Goal: Task Accomplishment & Management: Use online tool/utility

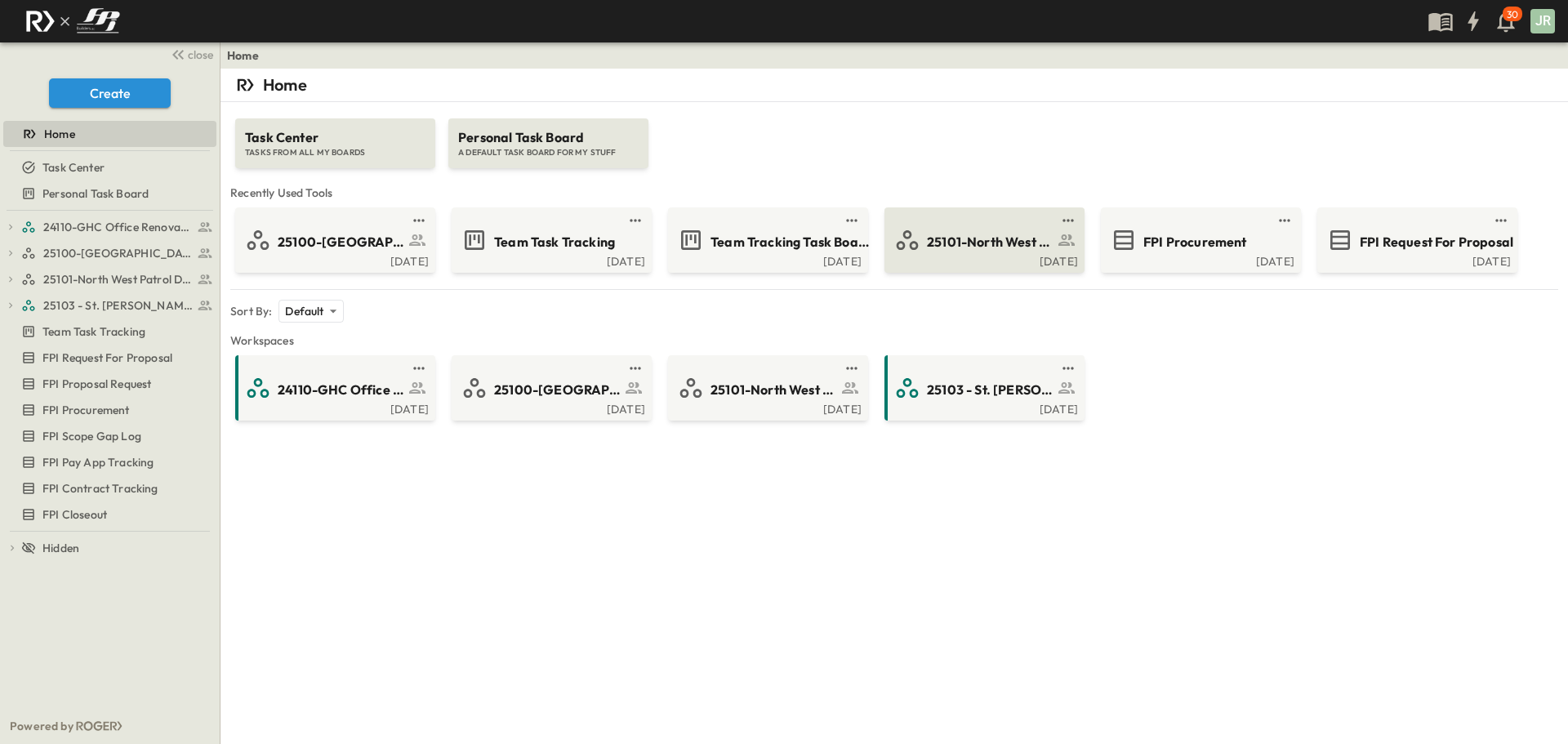
click at [1006, 242] on span "25101-North West Patrol Division" at bounding box center [989, 241] width 127 height 19
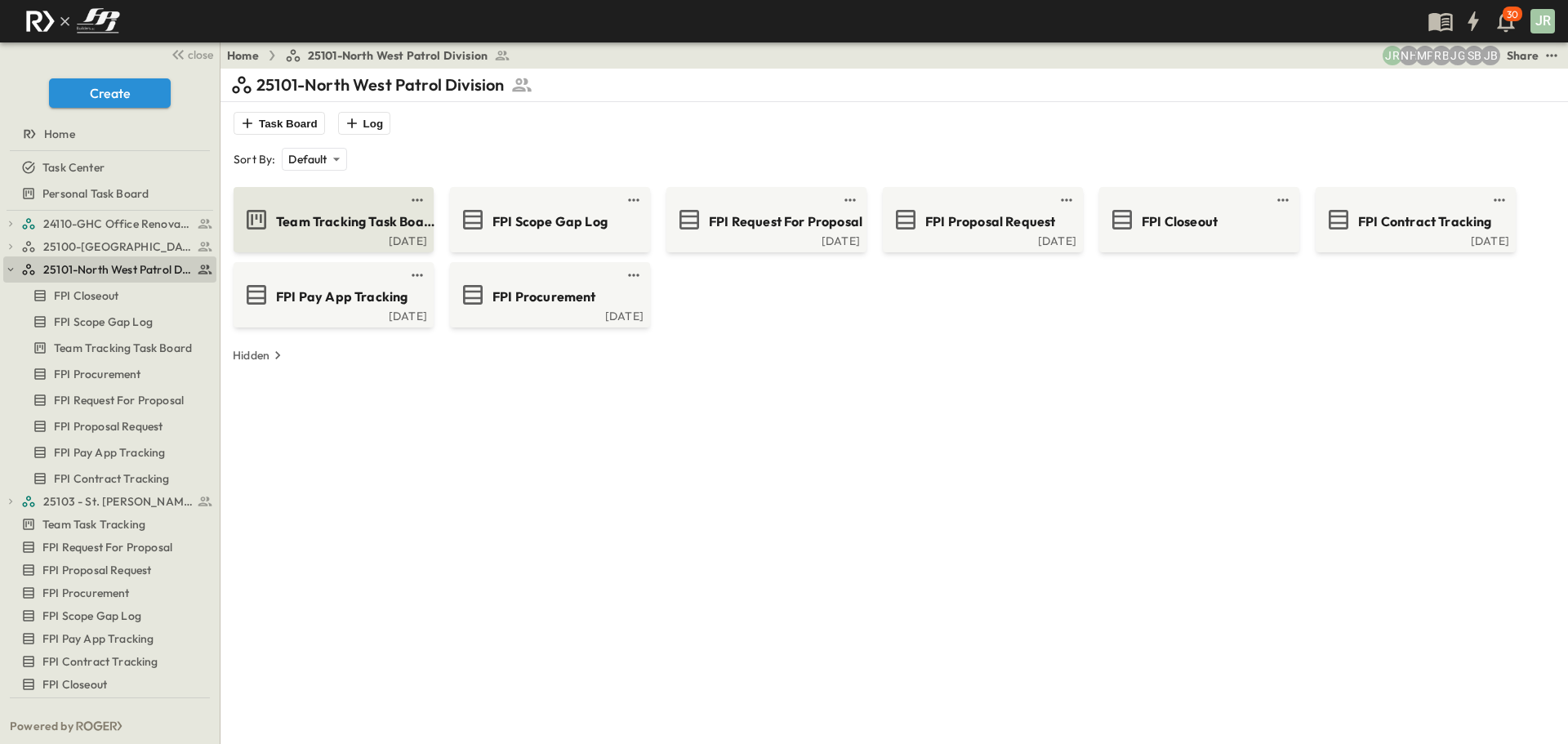
click at [412, 242] on div "[DATE]" at bounding box center [331, 239] width 190 height 13
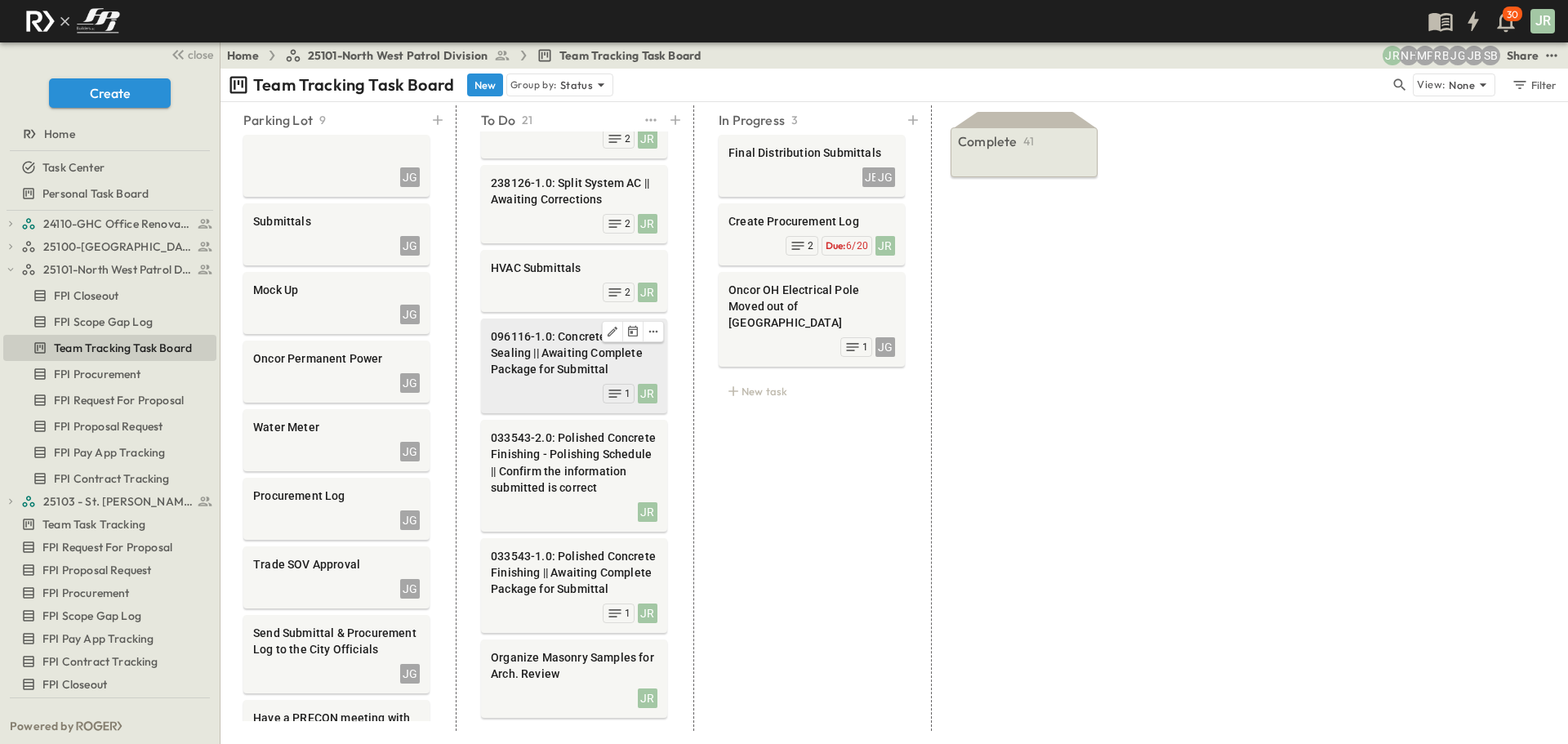
scroll to position [980, 0]
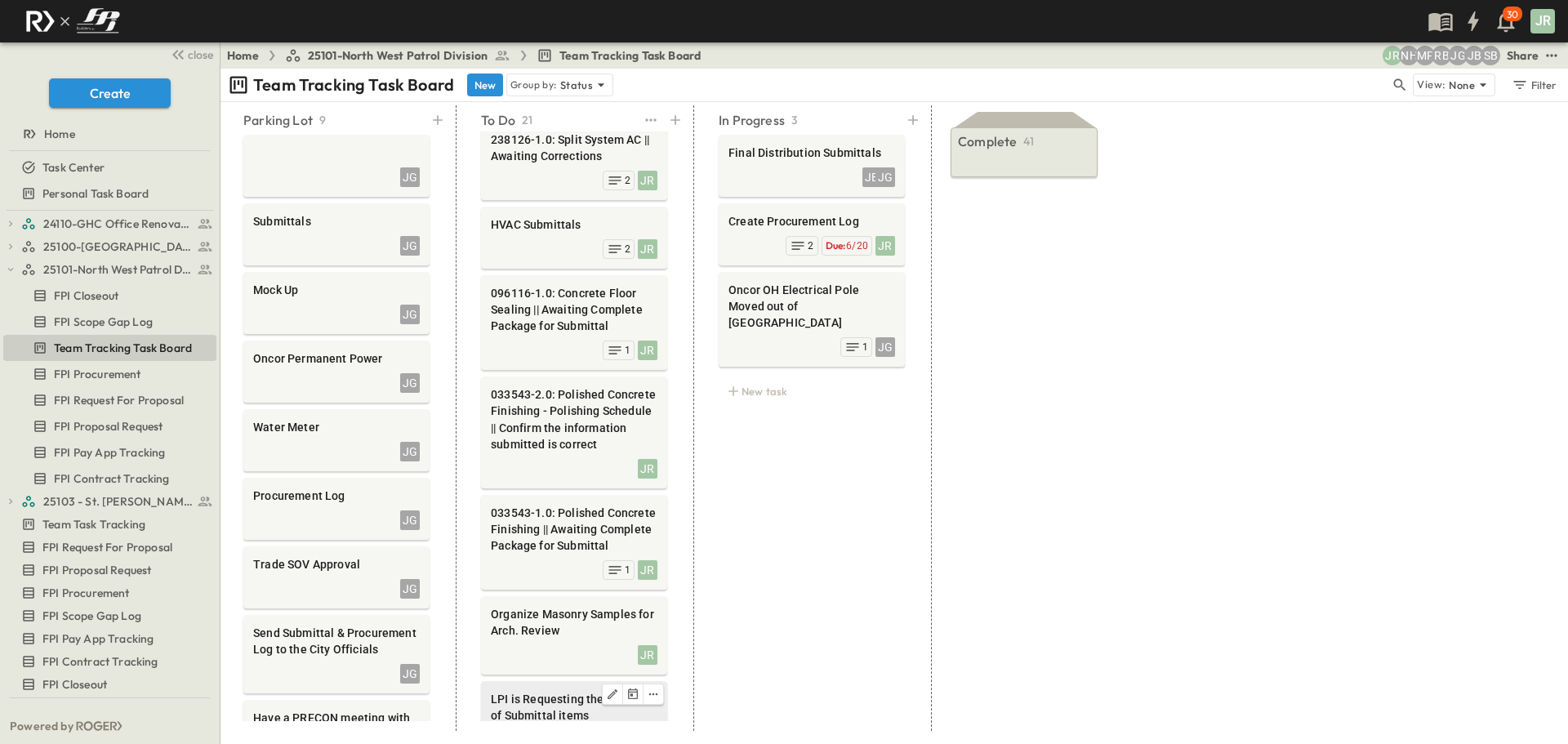
click at [574, 691] on span "LPI is Requesting the Removal of Submittal items" at bounding box center [574, 707] width 167 height 33
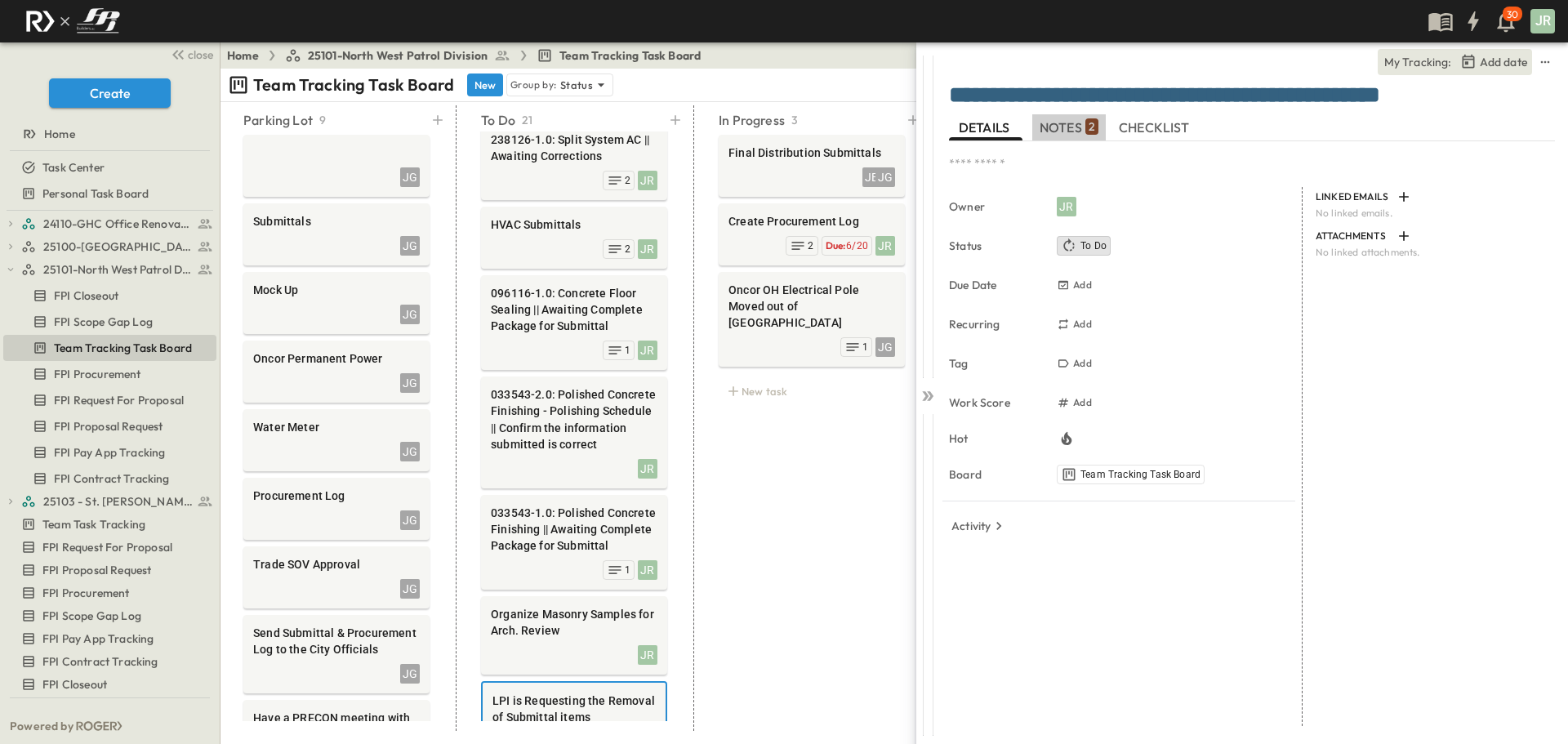
click at [1078, 121] on span "NOTES 2" at bounding box center [1069, 128] width 59 height 15
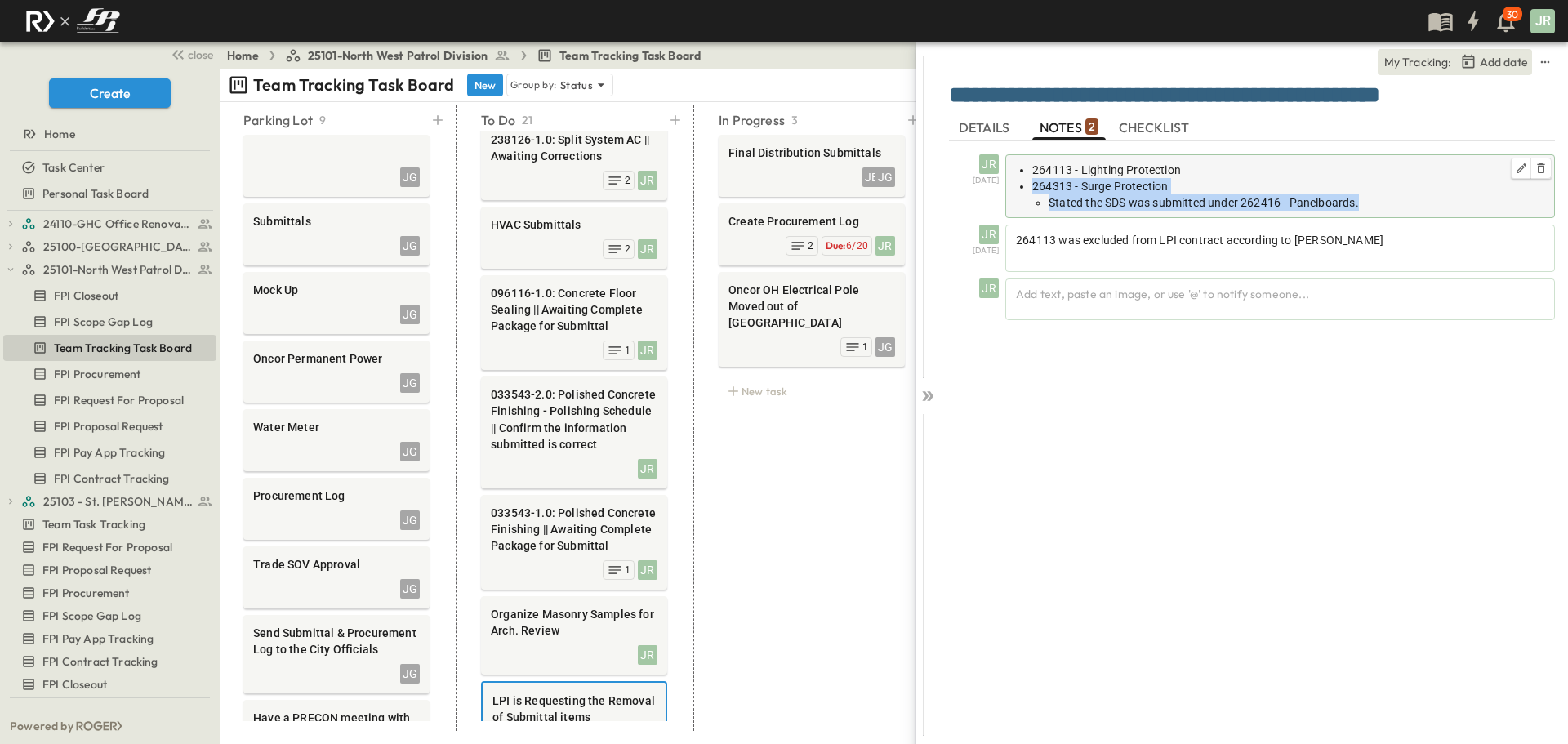
drag, startPoint x: 1370, startPoint y: 199, endPoint x: 1019, endPoint y: 178, distance: 351.6
click at [1019, 178] on ul "264113 - Lighting Protection 264313 - Surge Protection Stated the SDS was submi…" at bounding box center [1279, 187] width 528 height 49
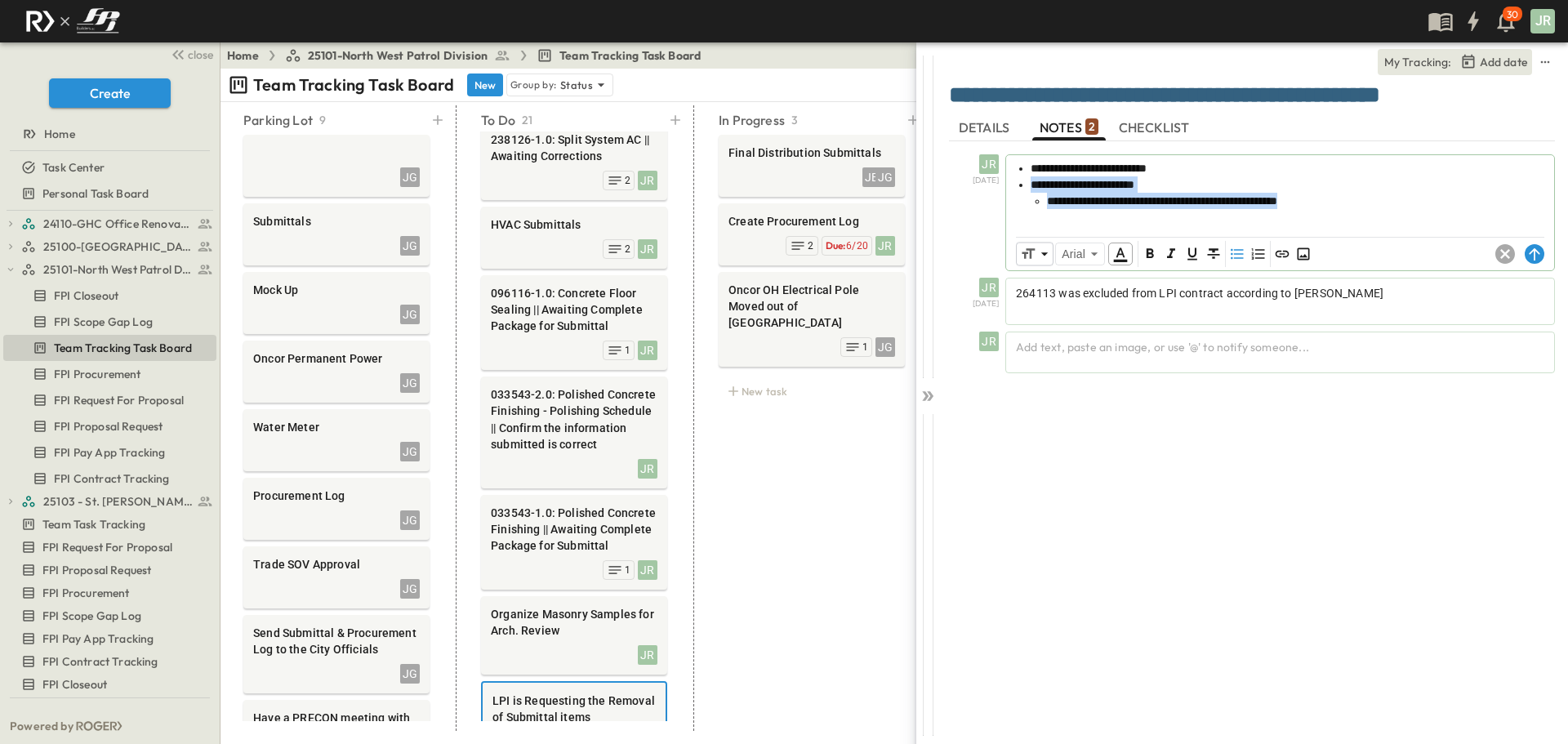
drag, startPoint x: 1331, startPoint y: 201, endPoint x: 1017, endPoint y: 182, distance: 314.6
click at [1017, 182] on ul "**********" at bounding box center [1279, 185] width 531 height 49
click at [1215, 256] on icon "Format text as strikethrough" at bounding box center [1214, 255] width 16 height 16
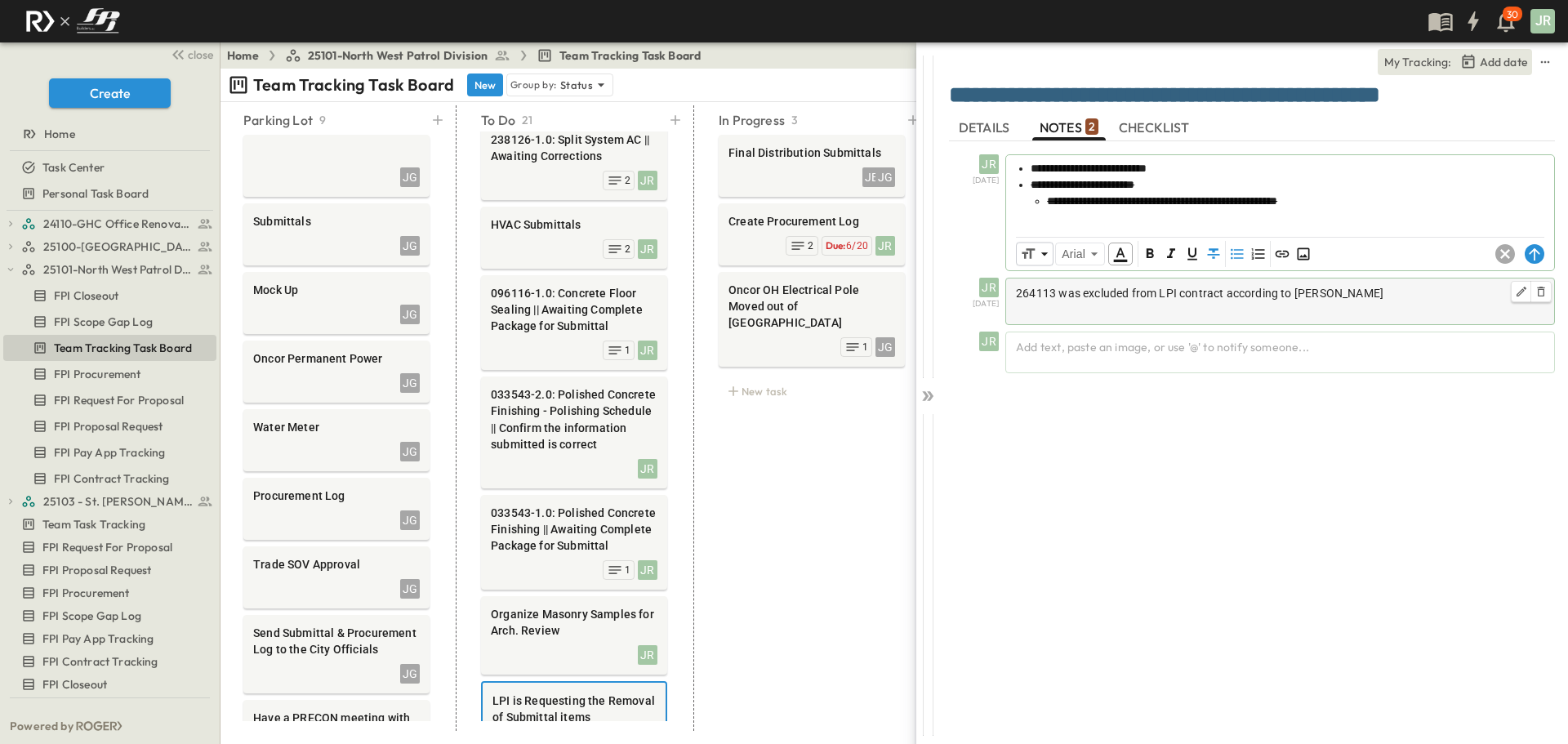
click at [1041, 298] on span "264113 was excluded from LPI contract according to [PERSON_NAME]" at bounding box center [1199, 293] width 367 height 13
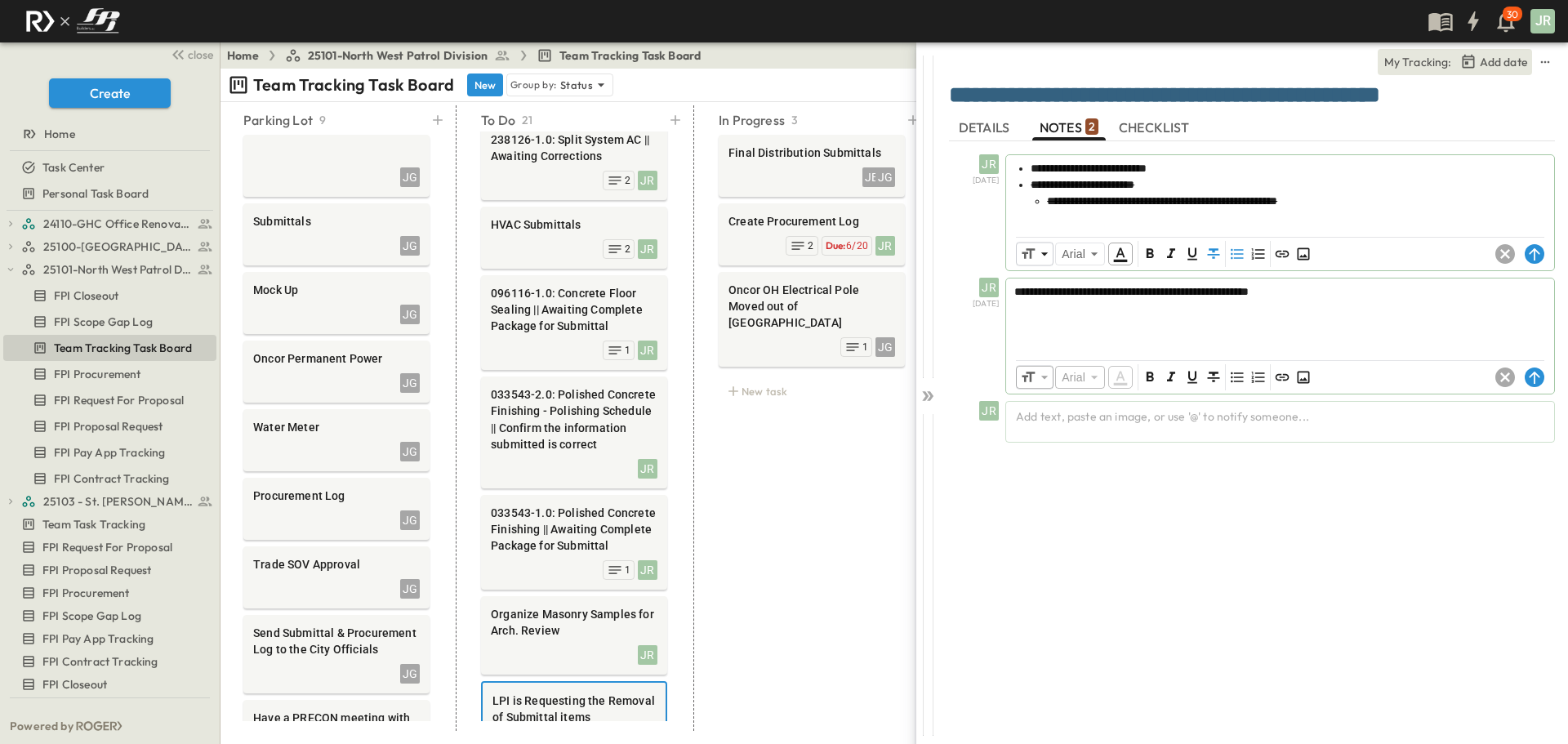
click at [1040, 293] on span "**********" at bounding box center [1131, 291] width 234 height 11
